Goal: Navigation & Orientation: Find specific page/section

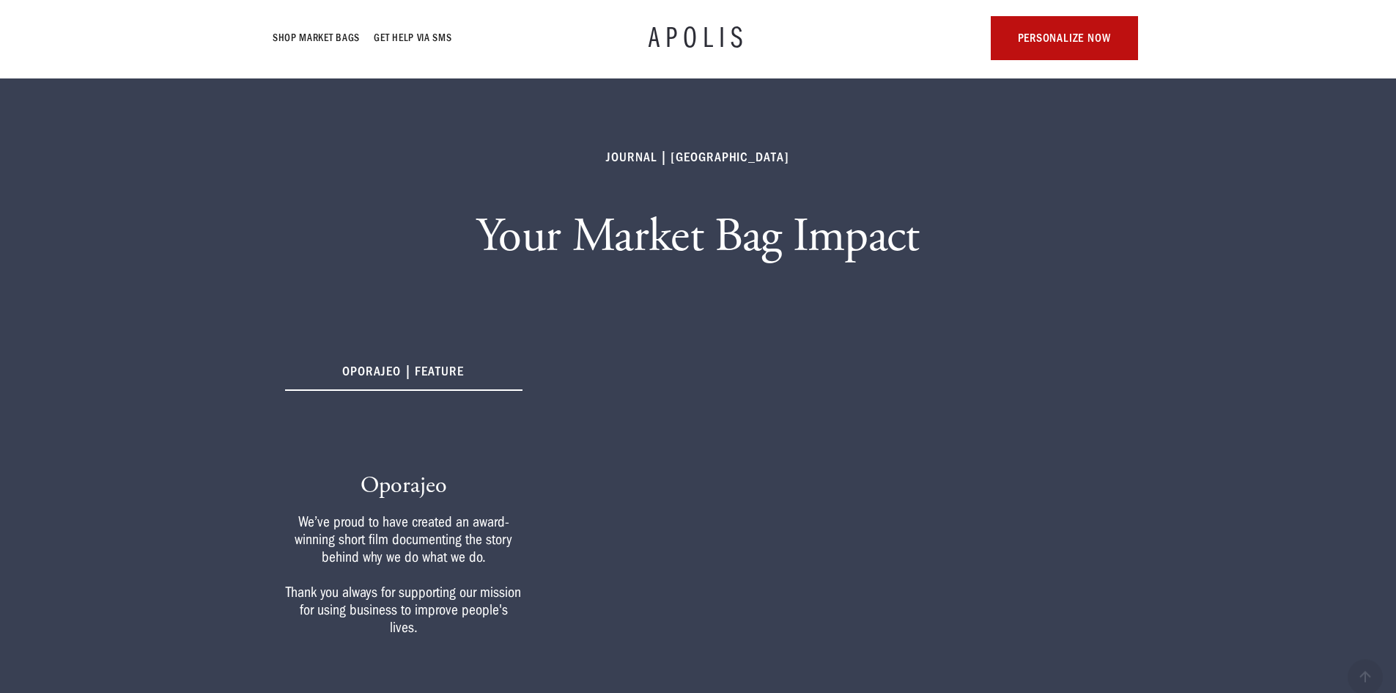
scroll to position [73, 0]
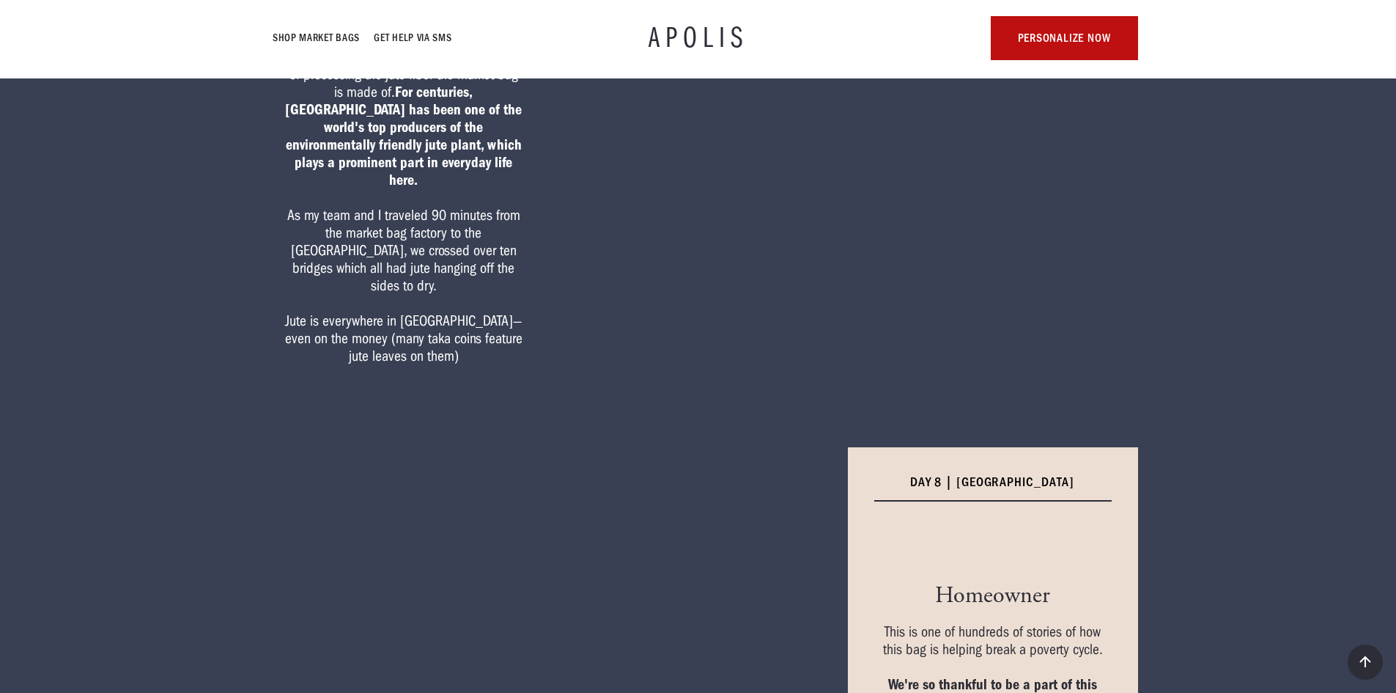
scroll to position [2666, 0]
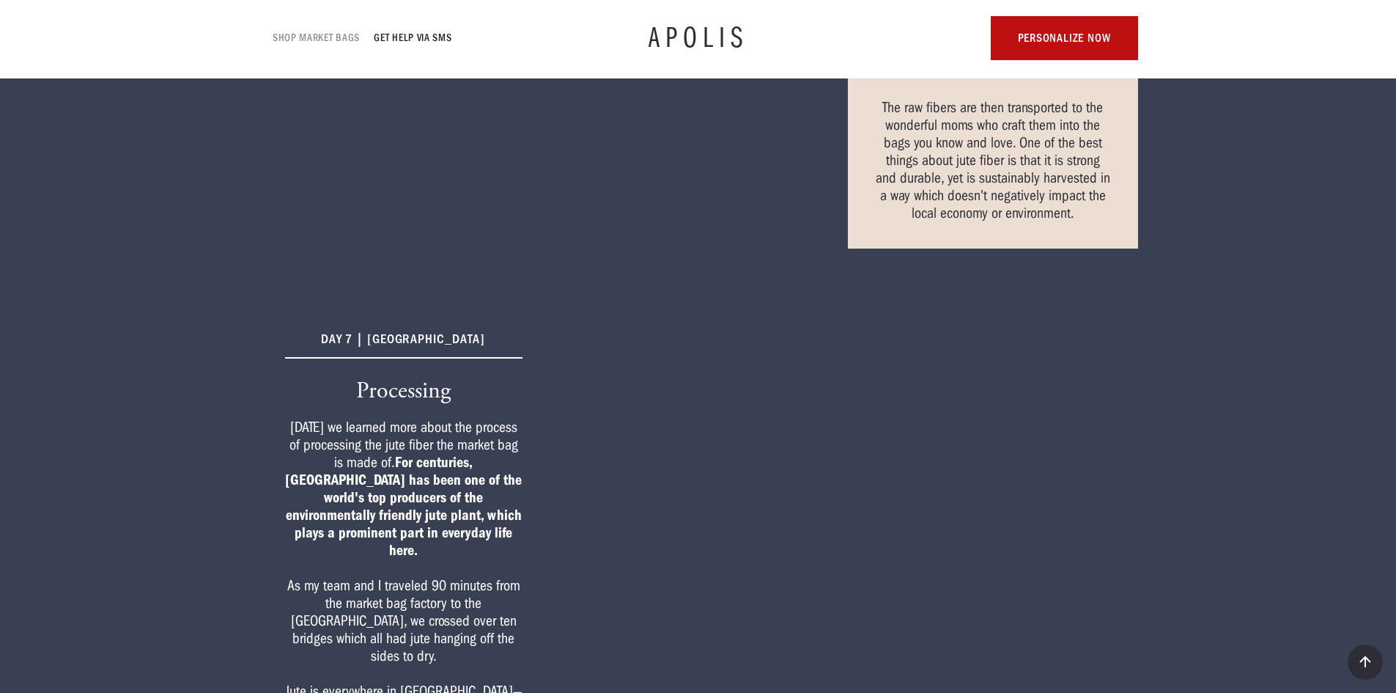
click at [335, 32] on link "Shop Market bags" at bounding box center [316, 38] width 87 height 18
